Goal: Browse casually: Explore the website without a specific task or goal

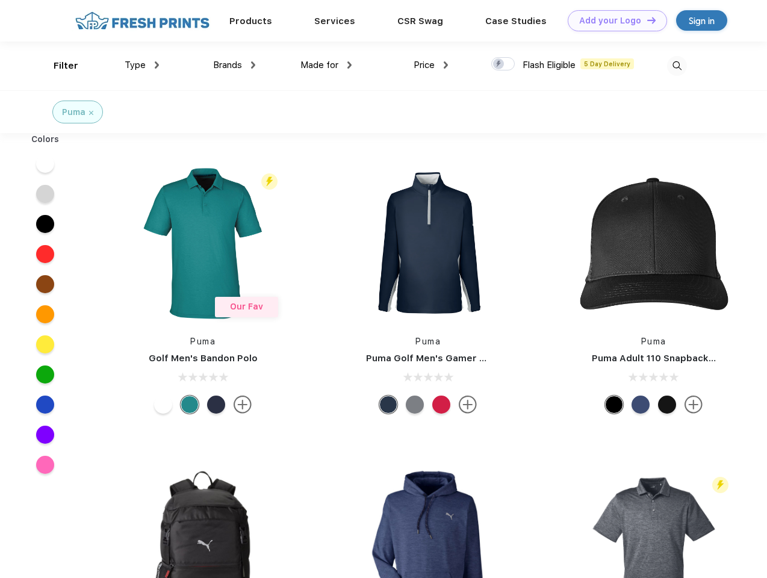
click at [613, 20] on link "Add your Logo Design Tool" at bounding box center [617, 20] width 99 height 21
click at [0, 0] on div "Design Tool" at bounding box center [0, 0] width 0 height 0
click at [646, 20] on link "Add your Logo Design Tool" at bounding box center [617, 20] width 99 height 21
click at [58, 66] on div "Filter" at bounding box center [66, 66] width 25 height 14
click at [142, 65] on span "Type" at bounding box center [135, 65] width 21 height 11
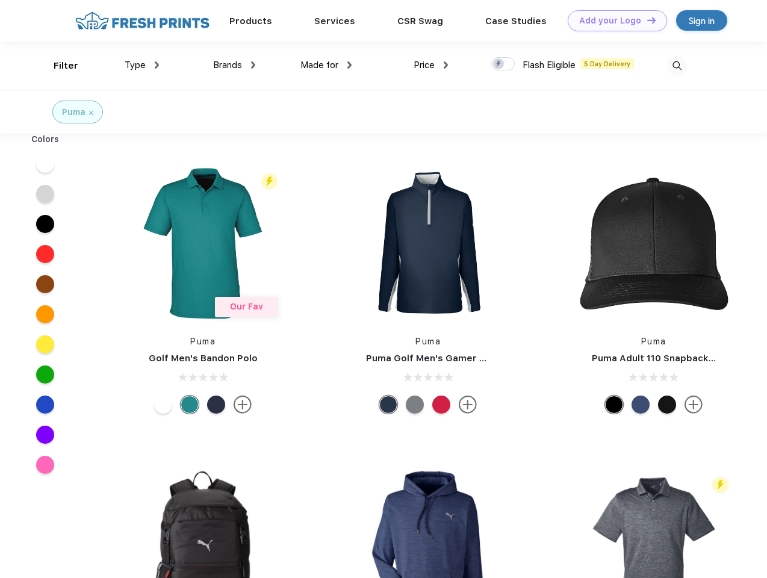
click at [234, 65] on span "Brands" at bounding box center [227, 65] width 29 height 11
click at [326, 65] on span "Made for" at bounding box center [320, 65] width 38 height 11
click at [431, 65] on span "Price" at bounding box center [424, 65] width 21 height 11
click at [504, 64] on div at bounding box center [502, 63] width 23 height 13
click at [499, 64] on input "checkbox" at bounding box center [495, 61] width 8 height 8
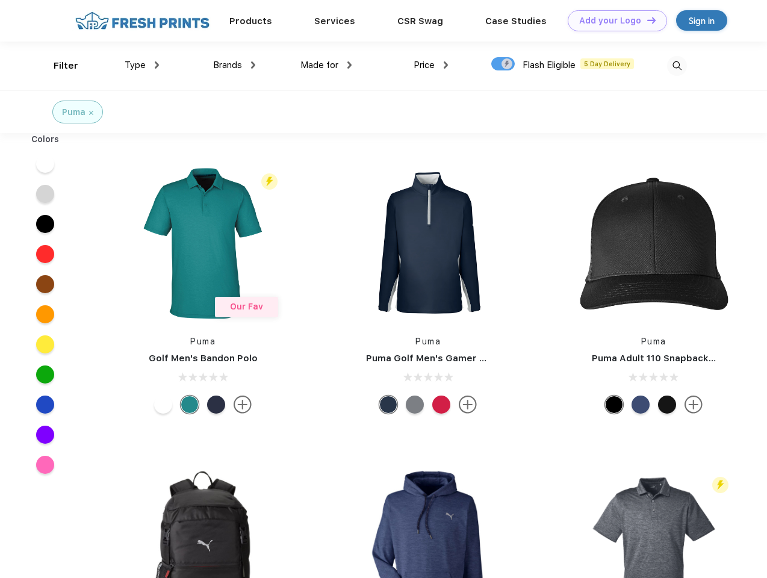
click at [677, 66] on img at bounding box center [677, 66] width 20 height 20
